Goal: Task Accomplishment & Management: Complete application form

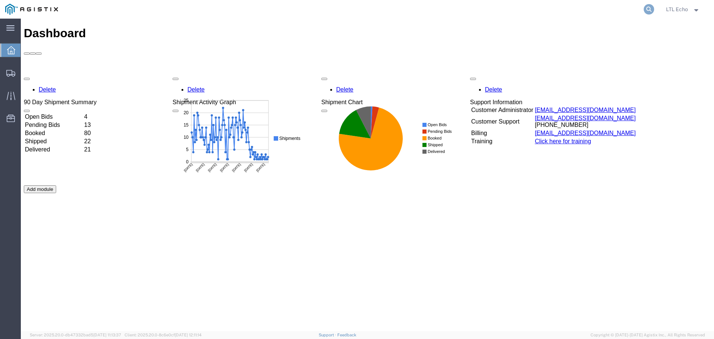
click at [652, 11] on icon at bounding box center [648, 9] width 10 height 10
click at [597, 14] on input "search" at bounding box center [530, 9] width 226 height 18
type input "57048554"
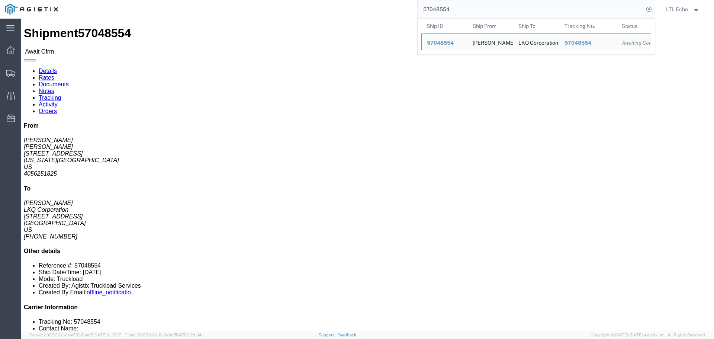
click link "Rates"
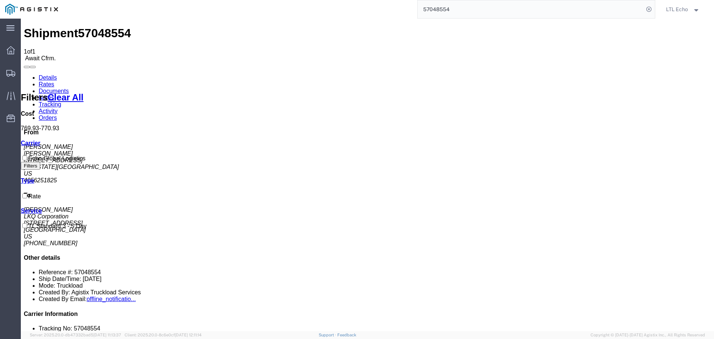
drag, startPoint x: 48, startPoint y: 46, endPoint x: 122, endPoint y: 20, distance: 78.9
click at [48, 74] on link "Details" at bounding box center [48, 77] width 18 height 6
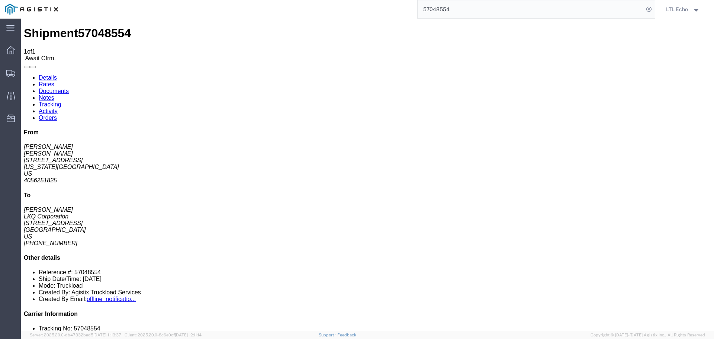
click link "Confirm"
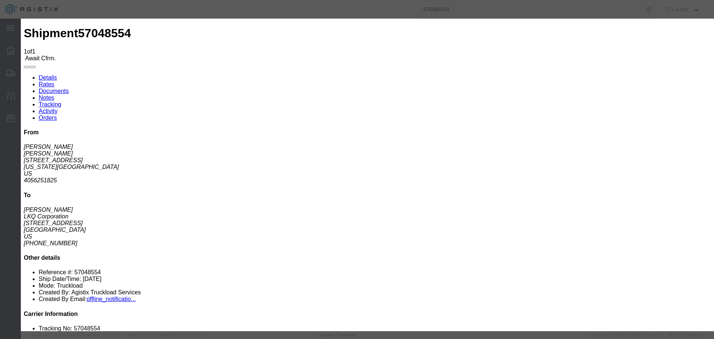
click input "checkbox"
checkbox input "true"
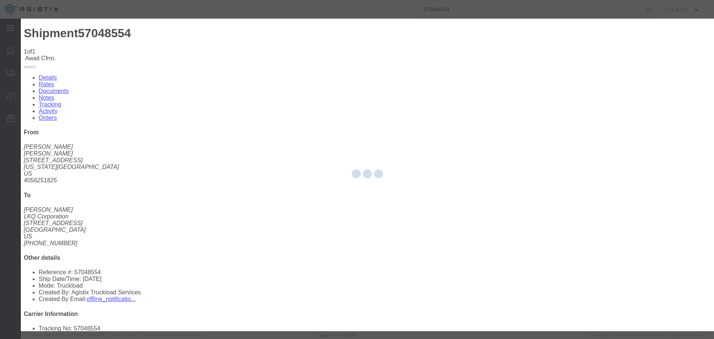
type input "LTL Echo"
type input "+ 8005116111"
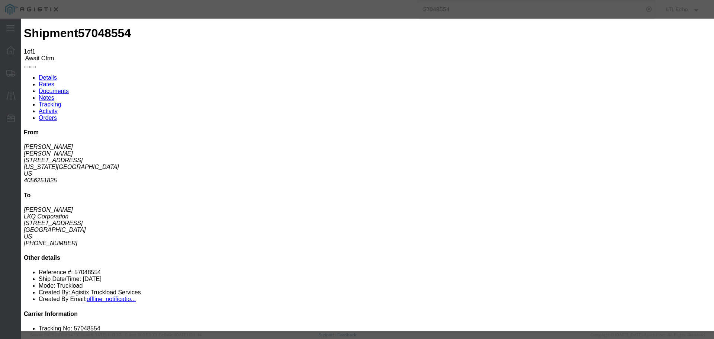
click input "text"
type input "64585065"
click button "Submit"
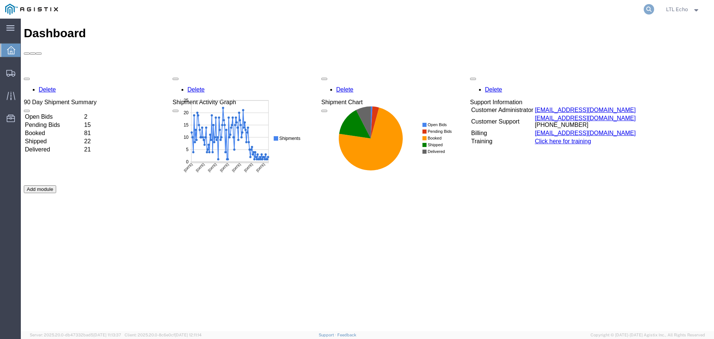
click at [650, 5] on icon at bounding box center [648, 9] width 10 height 10
click at [542, 10] on input "search" at bounding box center [530, 9] width 226 height 18
paste input "57048554"
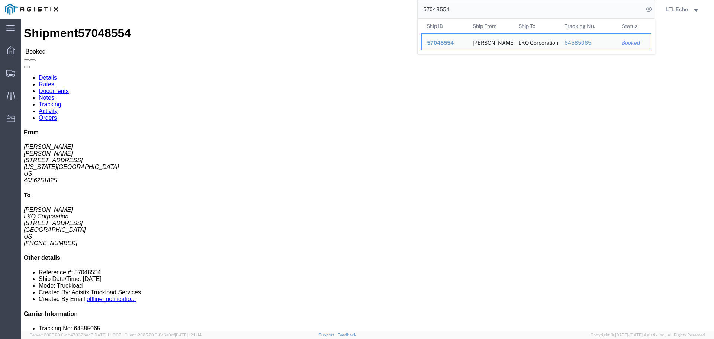
click at [440, 6] on input "57048554" at bounding box center [530, 9] width 226 height 18
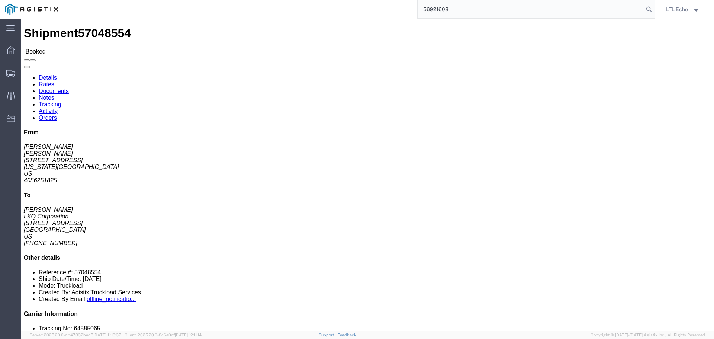
type input "56921608"
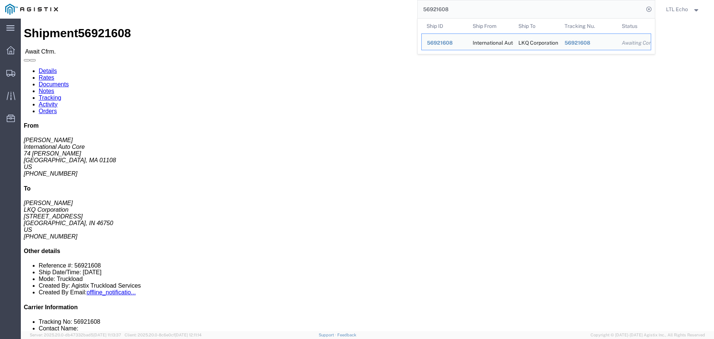
click h4 "Routing & Vehicle Information"
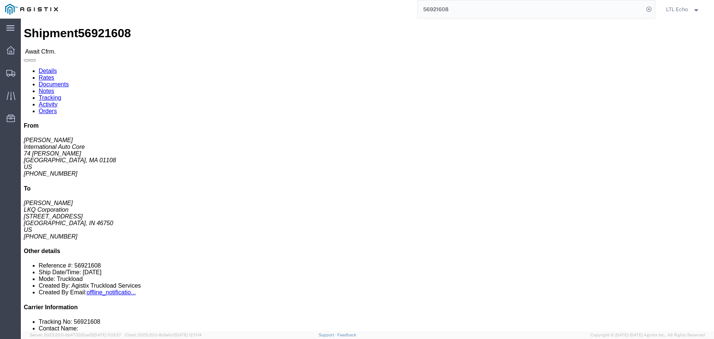
click link "Rates"
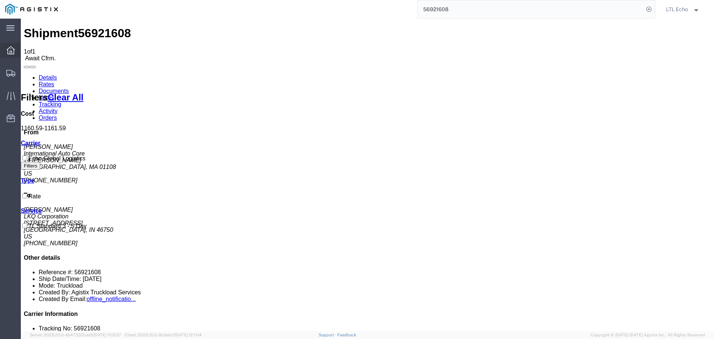
click at [26, 47] on span "Dashboard" at bounding box center [22, 50] width 5 height 15
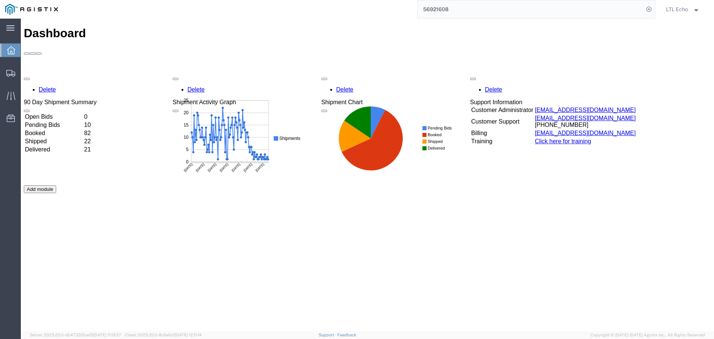
click at [506, 6] on input "56921608" at bounding box center [530, 9] width 226 height 18
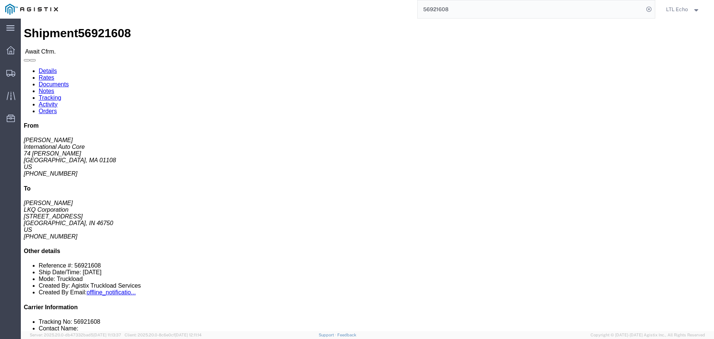
click link "Rates"
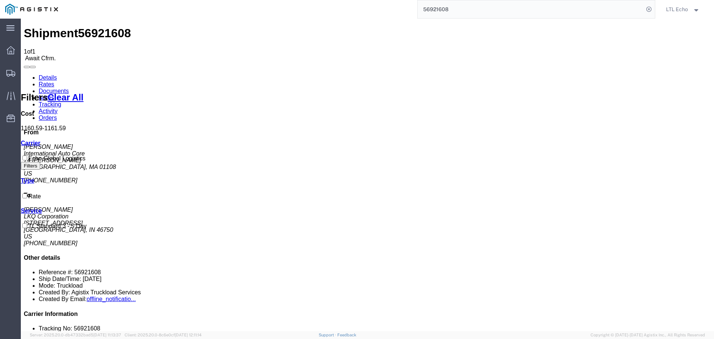
click at [51, 74] on link "Details" at bounding box center [48, 77] width 18 height 6
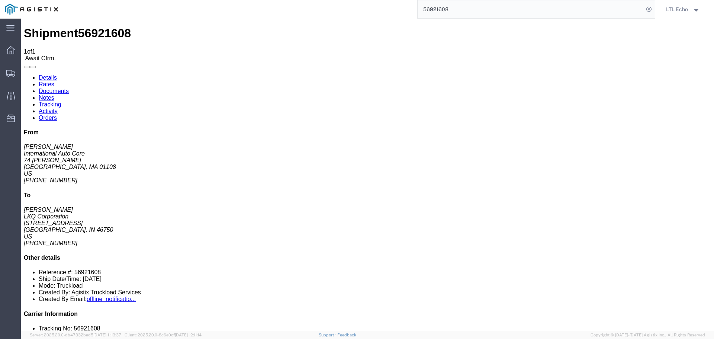
click link "Confirm"
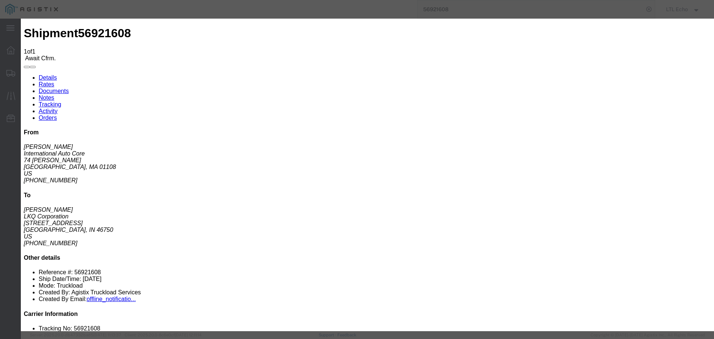
click input "checkbox"
checkbox input "true"
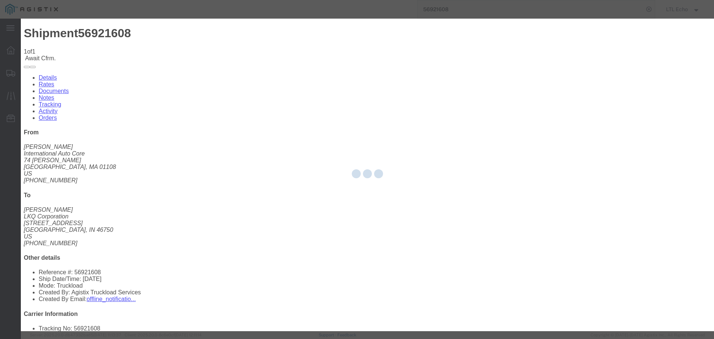
type input "LTL Echo"
type input "+ 8005116111"
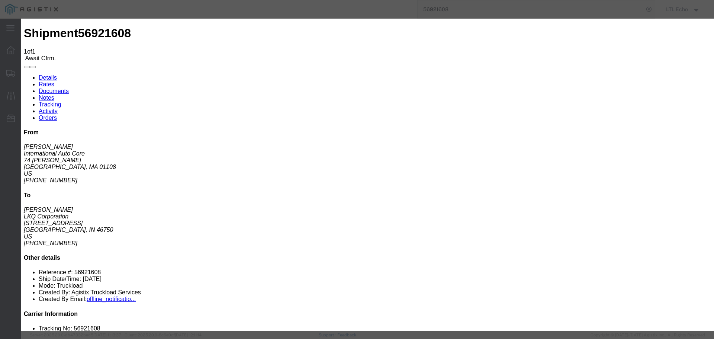
click input "text"
type input "64585255"
click button "Submit"
